Goal: Download file/media

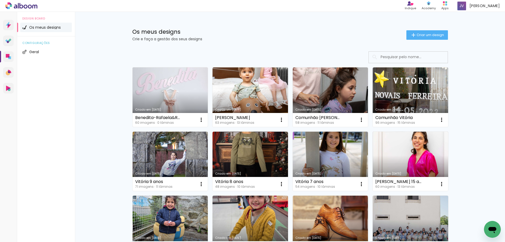
click at [170, 94] on link "Criado em [DATE]" at bounding box center [170, 96] width 75 height 59
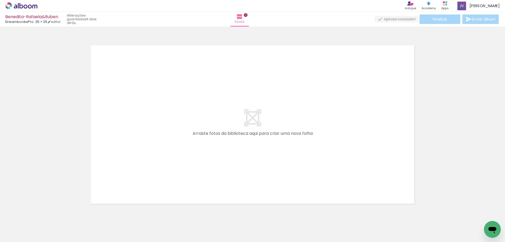
click at [16, 225] on input "Todas as fotos" at bounding box center [15, 226] width 20 height 4
click at [0, 0] on slot "Não utilizadas" at bounding box center [0, 0] width 0 height 0
type input "Não utilizadas"
drag, startPoint x: 55, startPoint y: 227, endPoint x: 131, endPoint y: 170, distance: 95.2
click at [131, 170] on quentale-workspace at bounding box center [252, 121] width 505 height 242
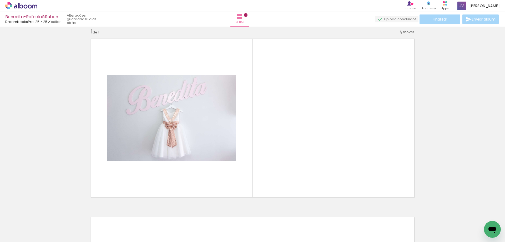
scroll to position [7, 0]
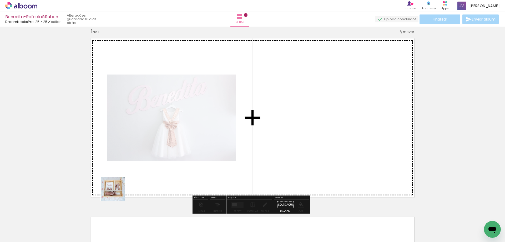
drag, startPoint x: 58, startPoint y: 228, endPoint x: 76, endPoint y: 232, distance: 18.3
click at [118, 191] on quentale-workspace at bounding box center [252, 121] width 505 height 242
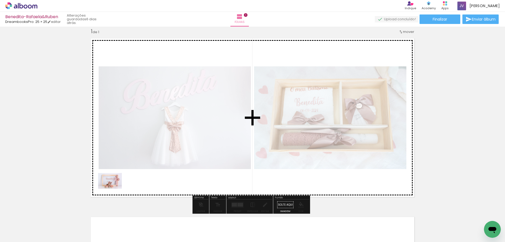
drag, startPoint x: 51, startPoint y: 233, endPoint x: 115, endPoint y: 188, distance: 78.2
click at [115, 188] on quentale-workspace at bounding box center [252, 121] width 505 height 242
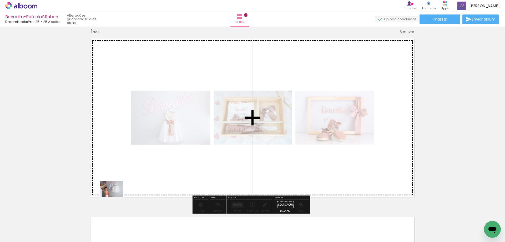
drag, startPoint x: 61, startPoint y: 232, endPoint x: 119, endPoint y: 195, distance: 69.1
click at [123, 192] on quentale-workspace at bounding box center [252, 121] width 505 height 242
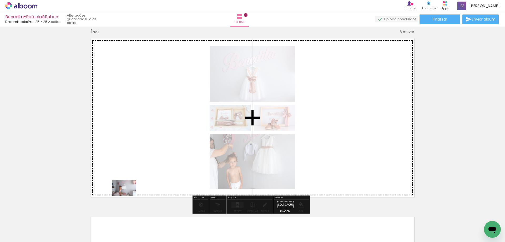
drag, startPoint x: 59, startPoint y: 227, endPoint x: 128, endPoint y: 195, distance: 76.4
click at [128, 195] on quentale-workspace at bounding box center [252, 121] width 505 height 242
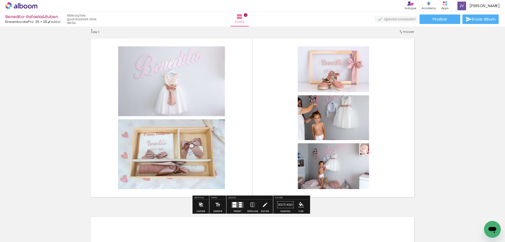
click at [235, 202] on quentale-layouter at bounding box center [237, 204] width 12 height 6
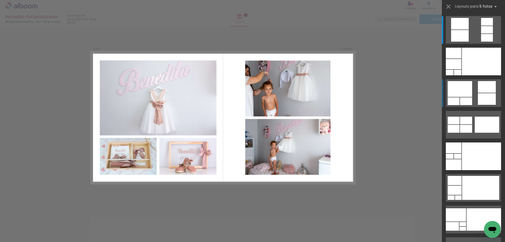
click at [468, 93] on div at bounding box center [460, 89] width 24 height 16
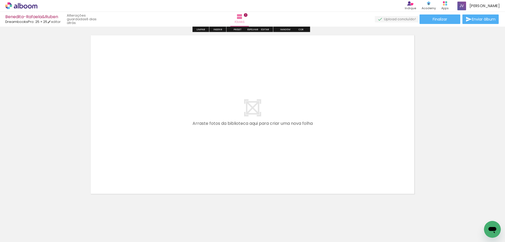
scroll to position [195, 0]
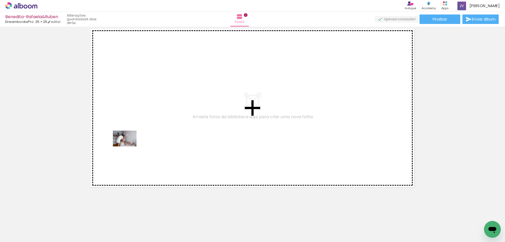
drag, startPoint x: 63, startPoint y: 224, endPoint x: 129, endPoint y: 146, distance: 101.9
click at [129, 146] on quentale-workspace at bounding box center [252, 121] width 505 height 242
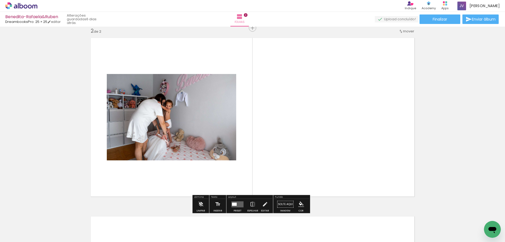
scroll to position [185, 0]
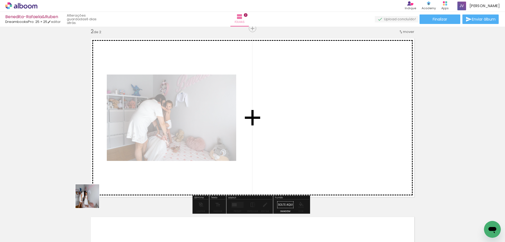
drag, startPoint x: 53, startPoint y: 226, endPoint x: 119, endPoint y: 186, distance: 76.5
click at [130, 176] on quentale-workspace at bounding box center [252, 121] width 505 height 242
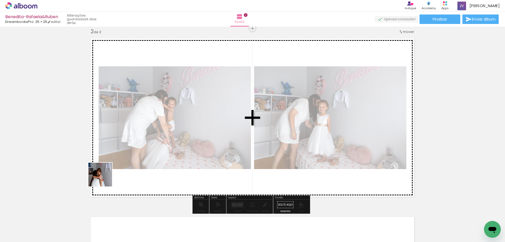
drag, startPoint x: 69, startPoint y: 210, endPoint x: 104, endPoint y: 199, distance: 37.2
click at [117, 171] on quentale-workspace at bounding box center [252, 121] width 505 height 242
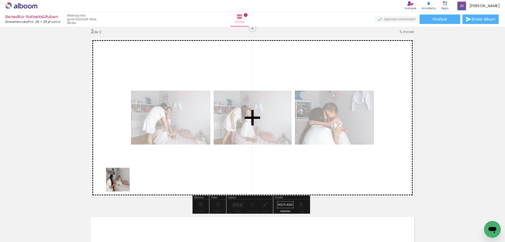
drag, startPoint x: 58, startPoint y: 226, endPoint x: 128, endPoint y: 179, distance: 85.0
click at [128, 179] on quentale-workspace at bounding box center [252, 121] width 505 height 242
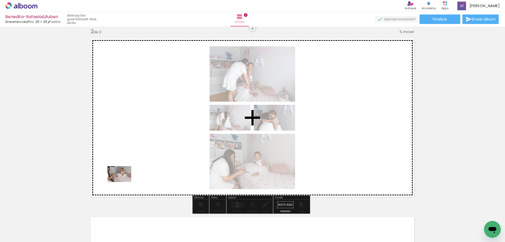
drag, startPoint x: 59, startPoint y: 228, endPoint x: 123, endPoint y: 182, distance: 79.3
click at [123, 182] on quentale-workspace at bounding box center [252, 121] width 505 height 242
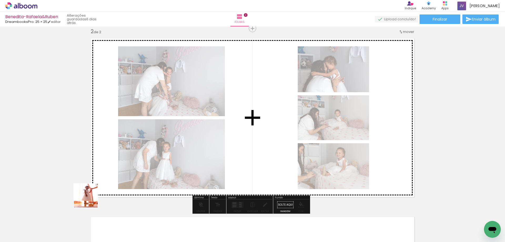
drag, startPoint x: 58, startPoint y: 227, endPoint x: 66, endPoint y: 221, distance: 10.4
click at [99, 191] on quentale-workspace at bounding box center [252, 121] width 505 height 242
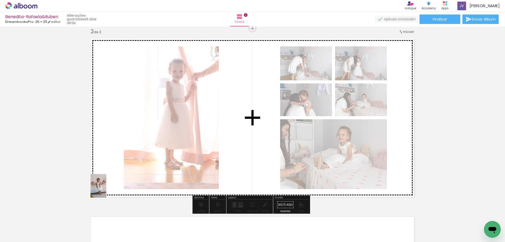
drag, startPoint x: 50, startPoint y: 228, endPoint x: 112, endPoint y: 183, distance: 76.7
click at [112, 183] on quentale-workspace at bounding box center [252, 121] width 505 height 242
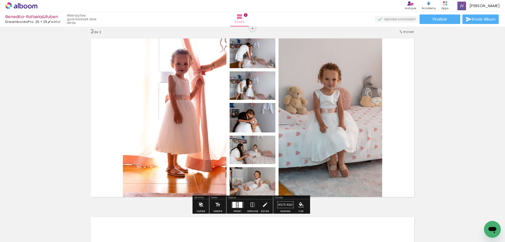
click at [236, 205] on div at bounding box center [237, 205] width 2 height 1
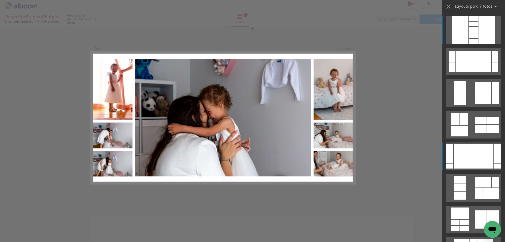
scroll to position [105, 0]
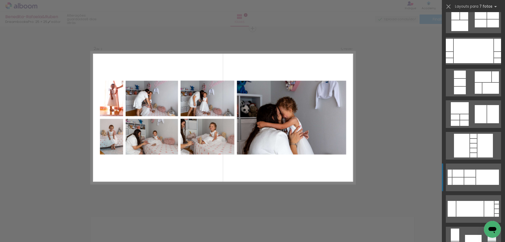
click at [481, 173] on div at bounding box center [487, 176] width 23 height 15
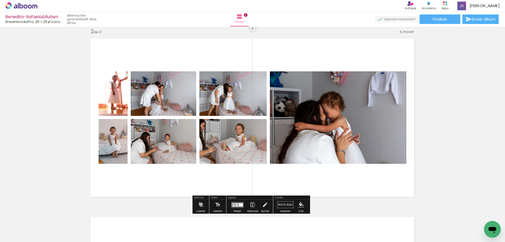
click at [253, 203] on iron-icon at bounding box center [253, 204] width 6 height 11
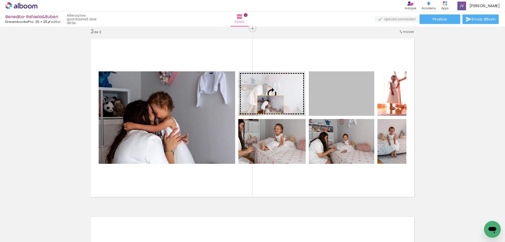
drag, startPoint x: 333, startPoint y: 104, endPoint x: 267, endPoint y: 105, distance: 66.0
click at [0, 0] on slot at bounding box center [0, 0] width 0 height 0
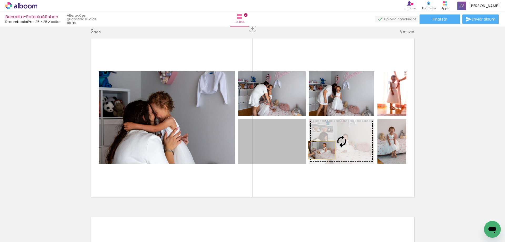
drag, startPoint x: 275, startPoint y: 154, endPoint x: 321, endPoint y: 150, distance: 45.5
click at [0, 0] on slot at bounding box center [0, 0] width 0 height 0
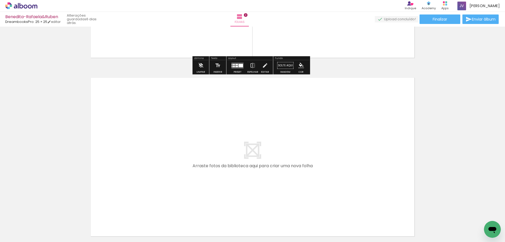
scroll to position [373, 0]
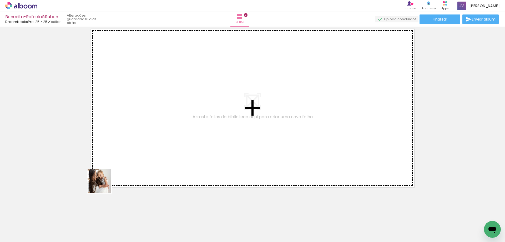
drag, startPoint x: 60, startPoint y: 224, endPoint x: 90, endPoint y: 195, distance: 42.0
click at [114, 178] on quentale-workspace at bounding box center [252, 121] width 505 height 242
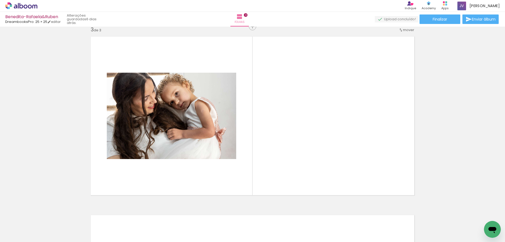
scroll to position [363, 0]
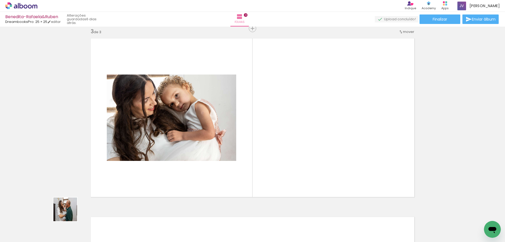
drag, startPoint x: 56, startPoint y: 225, endPoint x: 82, endPoint y: 204, distance: 33.3
click at [114, 176] on quentale-workspace at bounding box center [252, 121] width 505 height 242
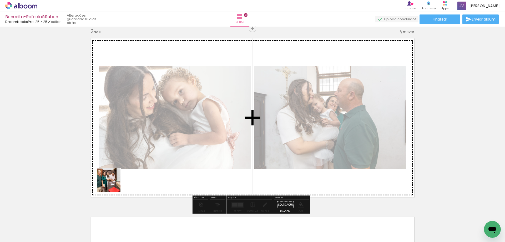
drag, startPoint x: 56, startPoint y: 223, endPoint x: 100, endPoint y: 195, distance: 52.8
click at [116, 181] on quentale-workspace at bounding box center [252, 121] width 505 height 242
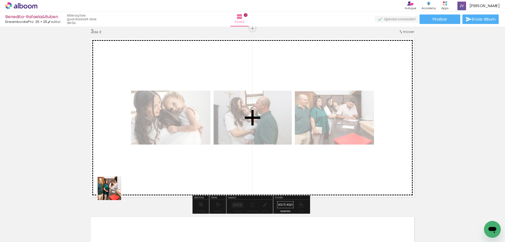
drag, startPoint x: 60, startPoint y: 226, endPoint x: 94, endPoint y: 203, distance: 40.9
click at [125, 184] on quentale-workspace at bounding box center [252, 121] width 505 height 242
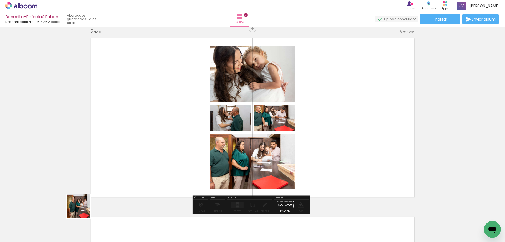
drag, startPoint x: 54, startPoint y: 229, endPoint x: 110, endPoint y: 190, distance: 67.6
click at [119, 182] on quentale-workspace at bounding box center [252, 121] width 505 height 242
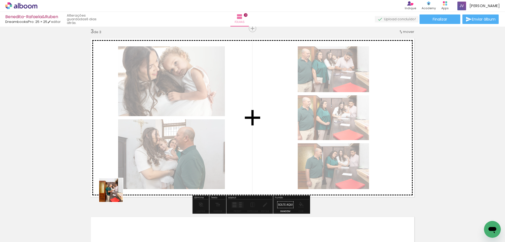
drag, startPoint x: 87, startPoint y: 210, endPoint x: 143, endPoint y: 175, distance: 66.0
click at [143, 175] on quentale-workspace at bounding box center [252, 121] width 505 height 242
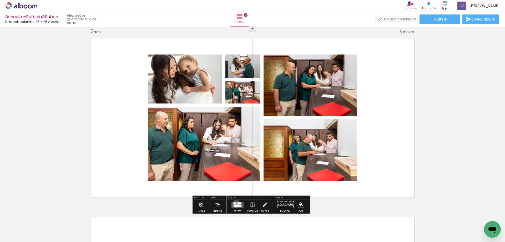
click at [235, 203] on quentale-layouter at bounding box center [237, 204] width 12 height 6
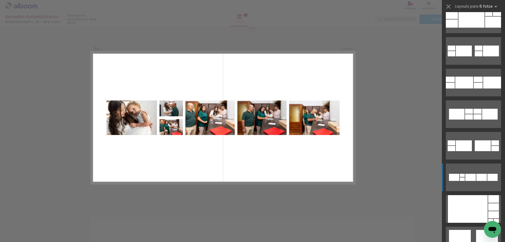
scroll to position [210, 0]
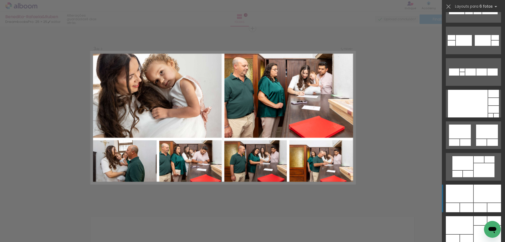
click at [483, 190] on div at bounding box center [487, 193] width 27 height 18
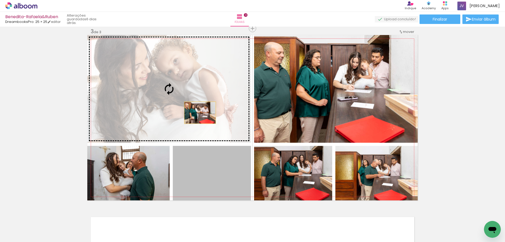
drag, startPoint x: 208, startPoint y: 181, endPoint x: 198, endPoint y: 113, distance: 69.4
click at [0, 0] on slot at bounding box center [0, 0] width 0 height 0
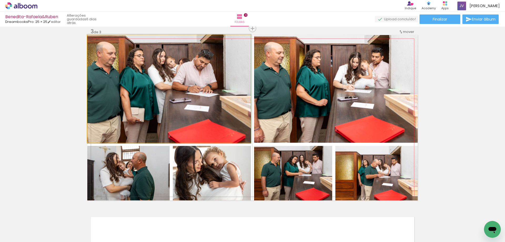
click at [182, 112] on quentale-photo at bounding box center [169, 89] width 164 height 108
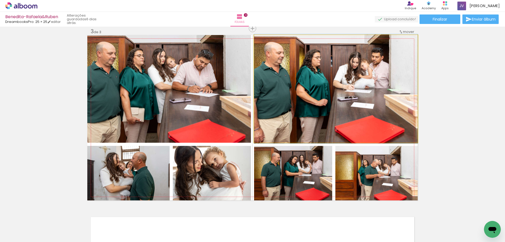
click at [273, 109] on quentale-photo at bounding box center [336, 89] width 164 height 108
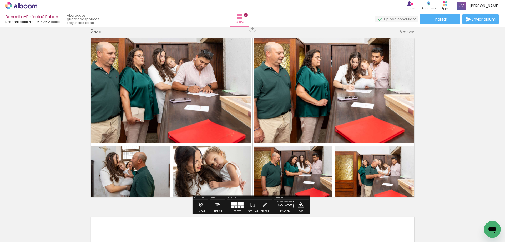
scroll to position [552, 0]
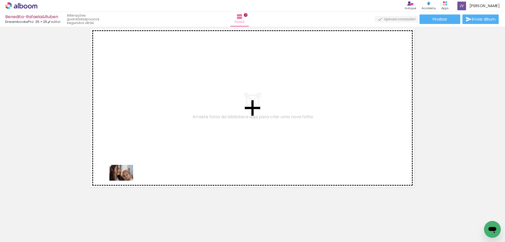
drag, startPoint x: 55, startPoint y: 223, endPoint x: 125, endPoint y: 180, distance: 81.4
click at [125, 180] on quentale-workspace at bounding box center [252, 121] width 505 height 242
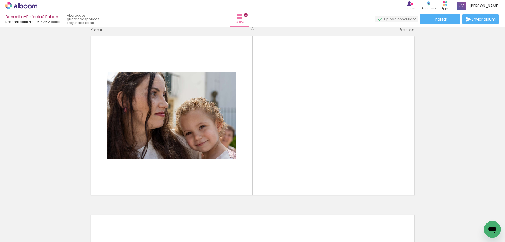
scroll to position [542, 0]
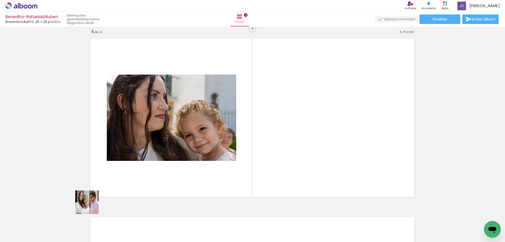
drag, startPoint x: 61, startPoint y: 226, endPoint x: 110, endPoint y: 193, distance: 59.1
click at [110, 193] on quentale-workspace at bounding box center [252, 121] width 505 height 242
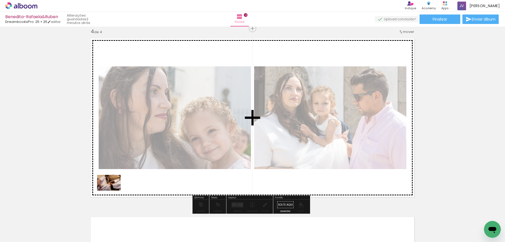
drag, startPoint x: 53, startPoint y: 231, endPoint x: 115, endPoint y: 189, distance: 74.8
click at [115, 189] on quentale-workspace at bounding box center [252, 121] width 505 height 242
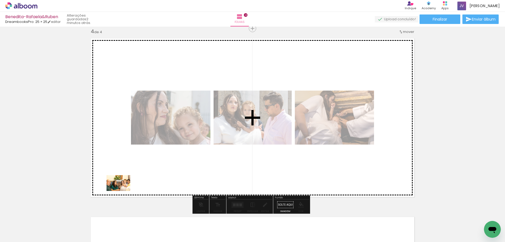
drag, startPoint x: 64, startPoint y: 225, endPoint x: 120, endPoint y: 190, distance: 66.0
click at [125, 187] on quentale-workspace at bounding box center [252, 121] width 505 height 242
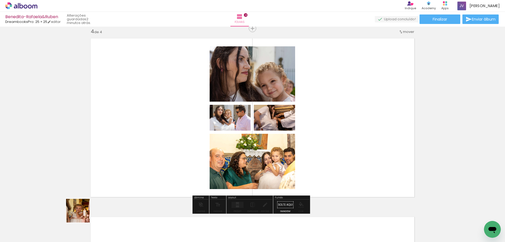
drag, startPoint x: 54, startPoint y: 229, endPoint x: 126, endPoint y: 188, distance: 82.9
click at [126, 188] on quentale-workspace at bounding box center [252, 121] width 505 height 242
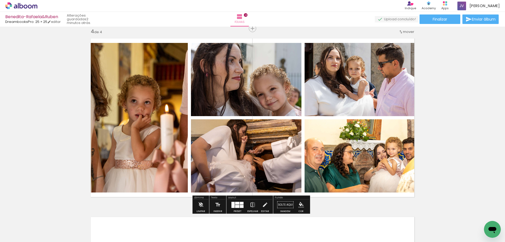
click at [251, 204] on iron-icon at bounding box center [253, 204] width 6 height 11
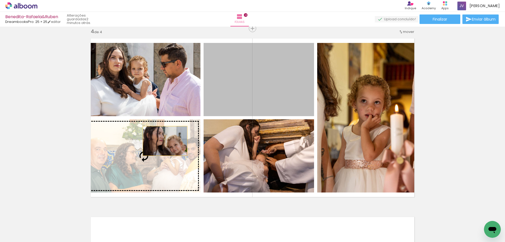
drag, startPoint x: 238, startPoint y: 99, endPoint x: 162, endPoint y: 142, distance: 87.2
click at [0, 0] on slot at bounding box center [0, 0] width 0 height 0
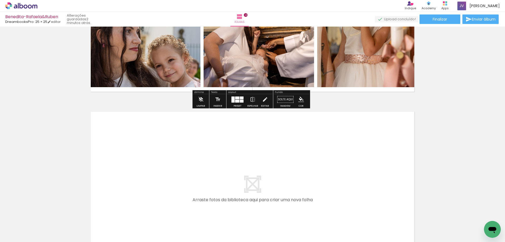
scroll to position [730, 0]
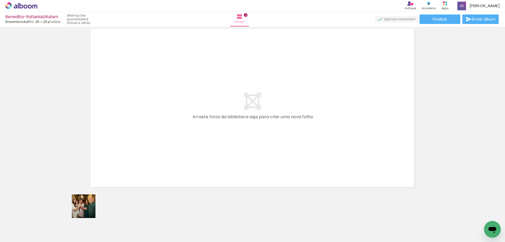
drag, startPoint x: 62, startPoint y: 232, endPoint x: 117, endPoint y: 172, distance: 81.3
click at [117, 172] on quentale-workspace at bounding box center [252, 121] width 505 height 242
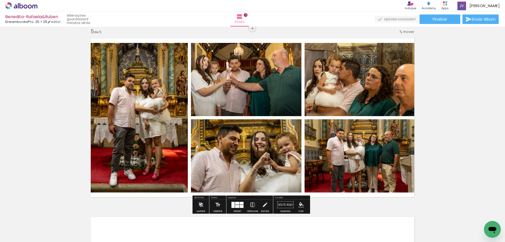
scroll to position [210, 0]
click at [251, 209] on iron-icon at bounding box center [253, 204] width 6 height 11
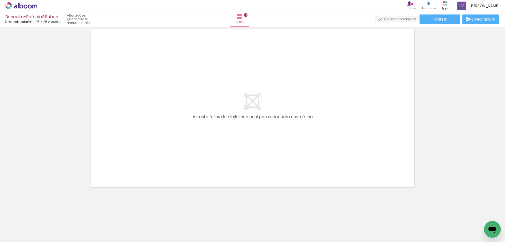
scroll to position [105, 0]
click at [43, 226] on iron-horizontal-list at bounding box center [38, 225] width 11 height 33
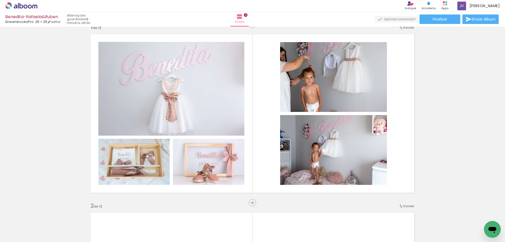
scroll to position [0, 0]
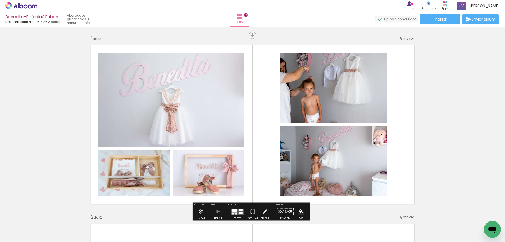
scroll to position [105, 0]
click at [441, 18] on span "Finalizar" at bounding box center [440, 19] width 14 height 4
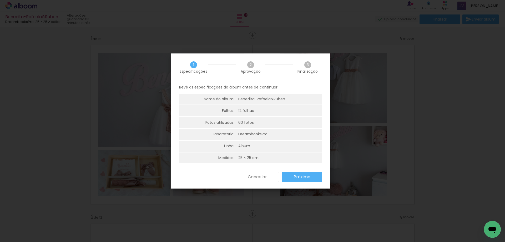
click at [0, 0] on slot "Cancelar" at bounding box center [0, 0] width 0 height 0
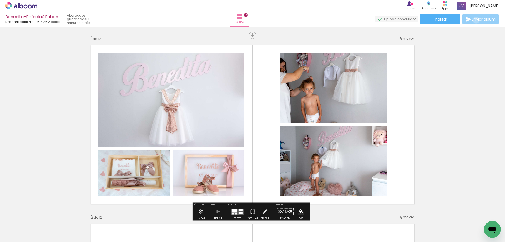
click at [475, 20] on span "Enviar álbum" at bounding box center [484, 19] width 24 height 4
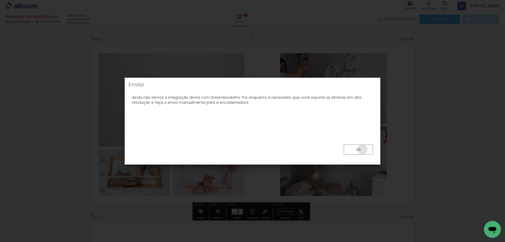
click at [363, 149] on paper-button "ok" at bounding box center [358, 149] width 29 height 10
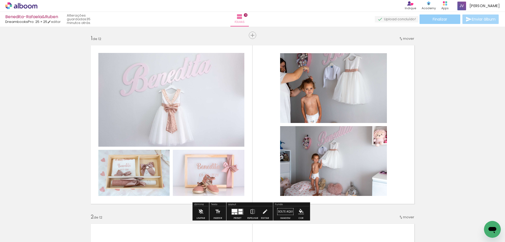
click at [433, 19] on span "Finalizar" at bounding box center [440, 19] width 14 height 4
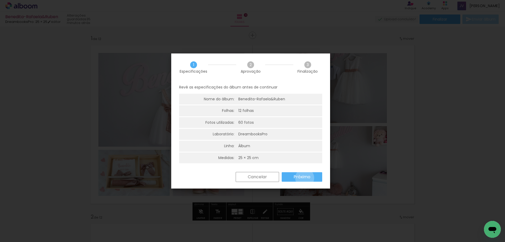
click at [0, 0] on slot "Próximo" at bounding box center [0, 0] width 0 height 0
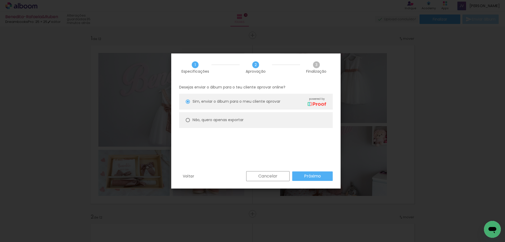
click at [0, 0] on slot "Próximo" at bounding box center [0, 0] width 0 height 0
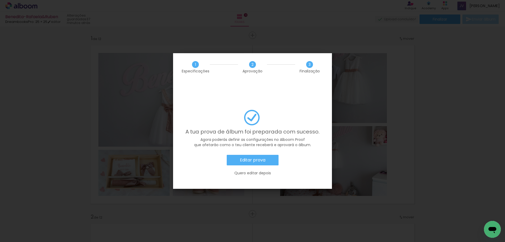
click at [0, 0] on slot "Editar prova" at bounding box center [0, 0] width 0 height 0
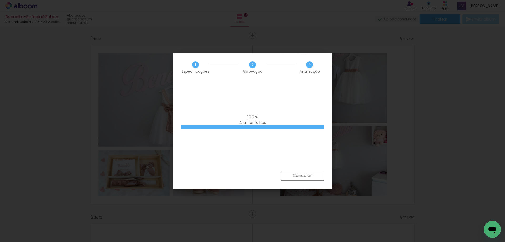
scroll to position [105, 0]
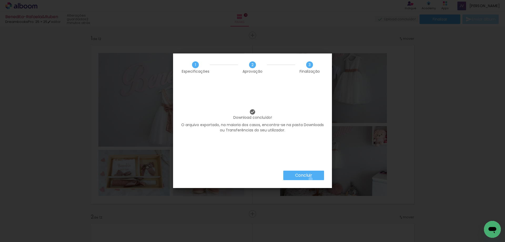
click at [310, 179] on paper-button "Concluir" at bounding box center [303, 174] width 41 height 9
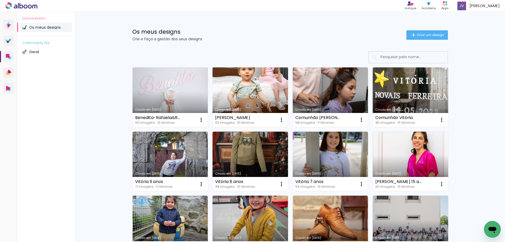
click at [248, 88] on link "Criado em [DATE]" at bounding box center [250, 96] width 75 height 59
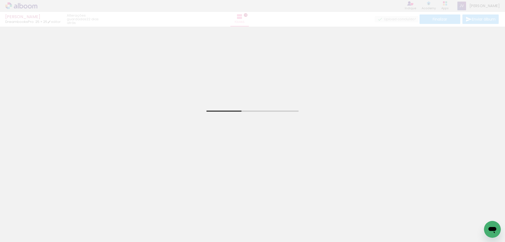
click at [13, 226] on input "Todas as fotos" at bounding box center [15, 226] width 20 height 4
click at [0, 0] on slot "Não utilizadas" at bounding box center [0, 0] width 0 height 0
type input "Não utilizadas"
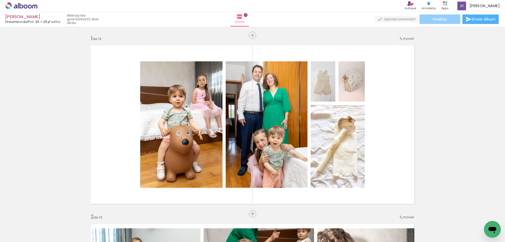
click at [444, 19] on span "Finalizar" at bounding box center [440, 19] width 14 height 4
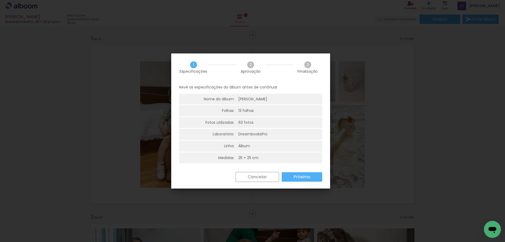
click at [0, 0] on slot "Próximo" at bounding box center [0, 0] width 0 height 0
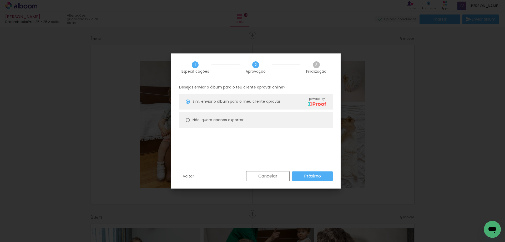
click at [0, 0] on paper-radio-button "Não, quero apenas exportar" at bounding box center [0, 0] width 0 height 0
type paper-radio-button "on"
click at [0, 0] on paper-button "Próximo" at bounding box center [0, 0] width 0 height 0
type input "Alta, 300 DPI"
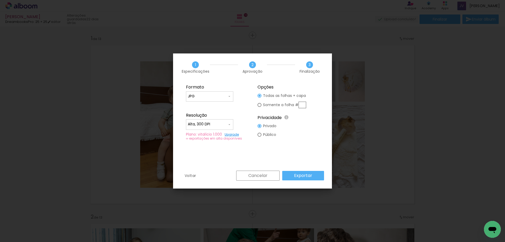
click at [0, 0] on paper-button "Exportar" at bounding box center [0, 0] width 0 height 0
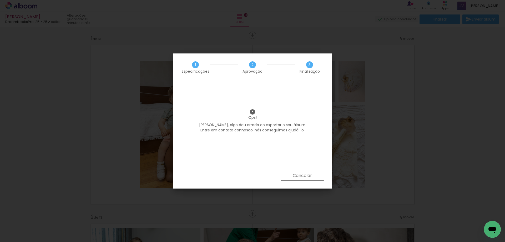
click at [377, 128] on iron-overlay-backdrop at bounding box center [252, 121] width 505 height 242
click at [0, 0] on slot "Cancelar" at bounding box center [0, 0] width 0 height 0
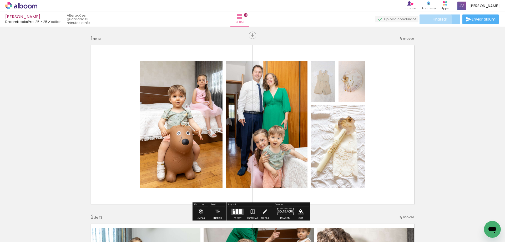
click at [434, 19] on span "Finalizar" at bounding box center [440, 19] width 14 height 4
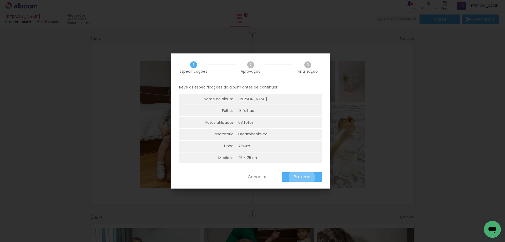
click at [0, 0] on slot "Próximo" at bounding box center [0, 0] width 0 height 0
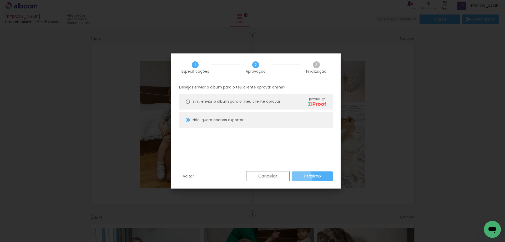
click at [301, 178] on paper-button "Próximo" at bounding box center [312, 175] width 41 height 9
type input "Alta, 300 DPI"
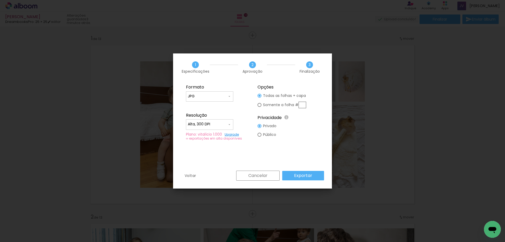
click at [0, 0] on slot "Exportar" at bounding box center [0, 0] width 0 height 0
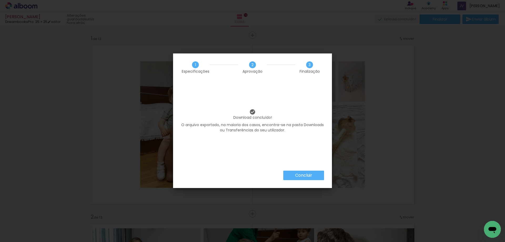
click at [0, 0] on slot "Concluir" at bounding box center [0, 0] width 0 height 0
